Goal: Obtain resource: Download file/media

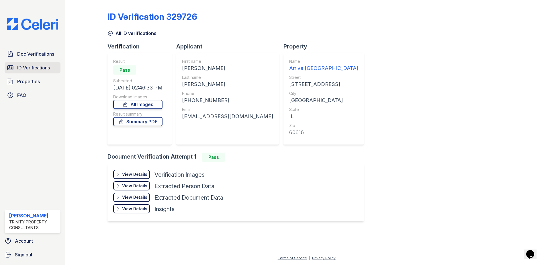
click at [48, 68] on span "ID Verifications" at bounding box center [33, 67] width 33 height 7
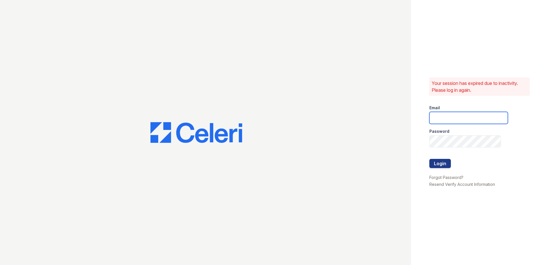
type input "hneely@trinity-pm.com"
click at [437, 162] on button "Login" at bounding box center [441, 163] width 22 height 9
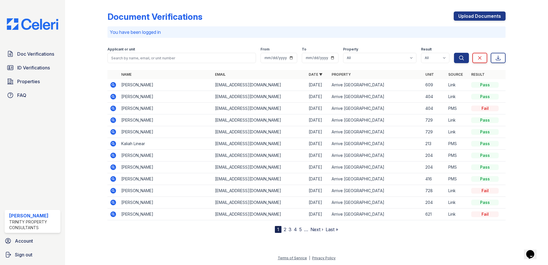
click at [111, 85] on icon at bounding box center [113, 85] width 6 height 6
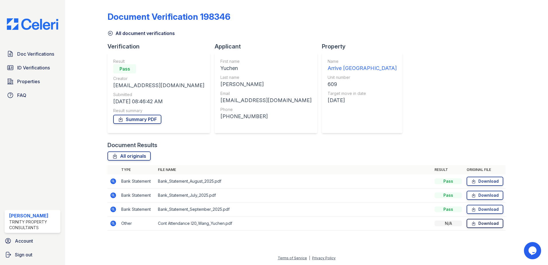
click at [470, 221] on link "Download" at bounding box center [485, 223] width 37 height 9
click at [480, 181] on link "Download" at bounding box center [485, 181] width 37 height 9
click at [118, 36] on link "All document verifications" at bounding box center [141, 33] width 67 height 7
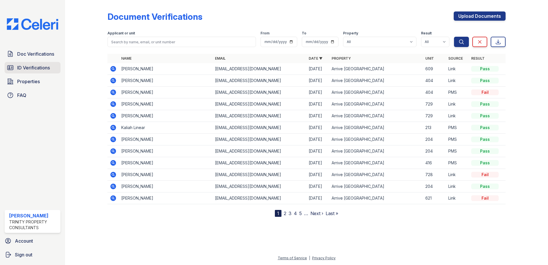
click at [33, 71] on span "ID Verifications" at bounding box center [33, 67] width 33 height 7
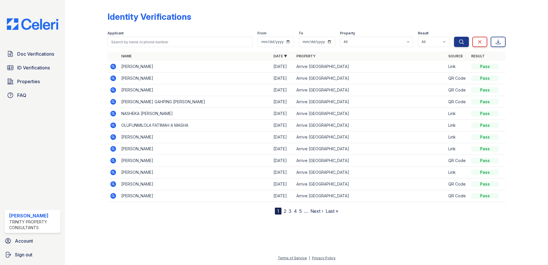
click at [112, 67] on icon at bounding box center [113, 67] width 6 height 6
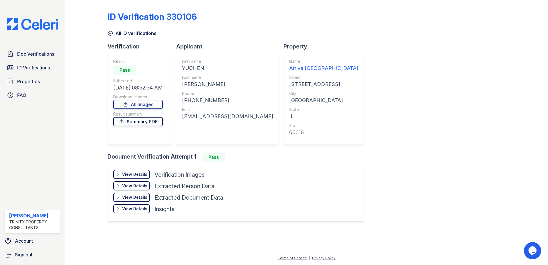
click at [142, 125] on link "Summary PDF" at bounding box center [138, 121] width 50 height 9
click at [33, 54] on span "Doc Verifications" at bounding box center [35, 53] width 37 height 7
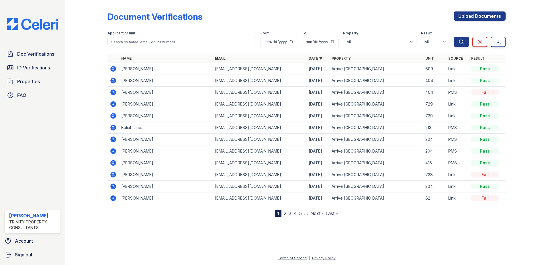
click at [111, 68] on icon at bounding box center [113, 69] width 6 height 6
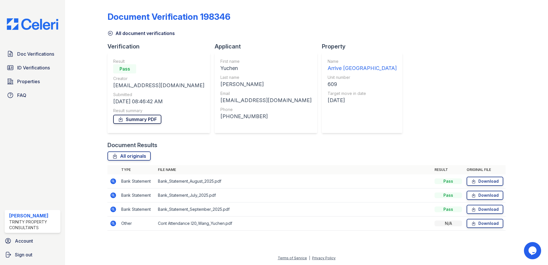
click at [138, 124] on link "Summary PDF" at bounding box center [137, 119] width 48 height 9
